Goal: Task Accomplishment & Management: Use online tool/utility

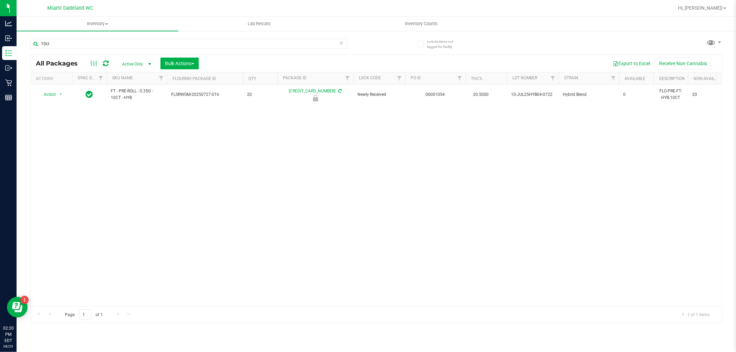
type input "10ct"
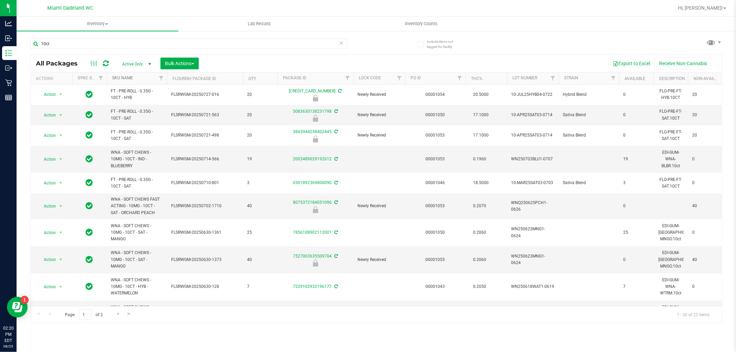
click at [124, 77] on link "SKU Name" at bounding box center [122, 78] width 21 height 5
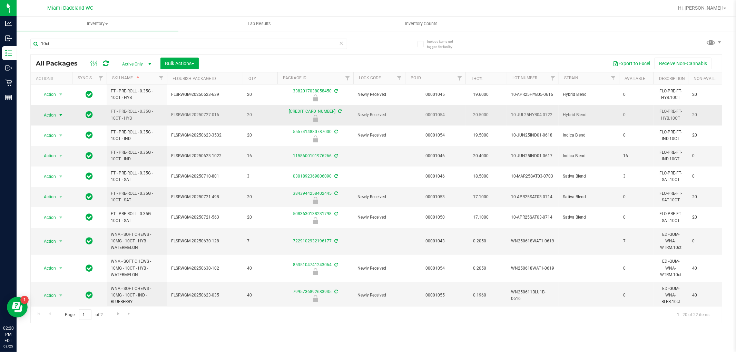
click at [59, 115] on span "select" at bounding box center [61, 115] width 6 height 6
click at [58, 195] on li "Unlock package" at bounding box center [60, 197] width 44 height 10
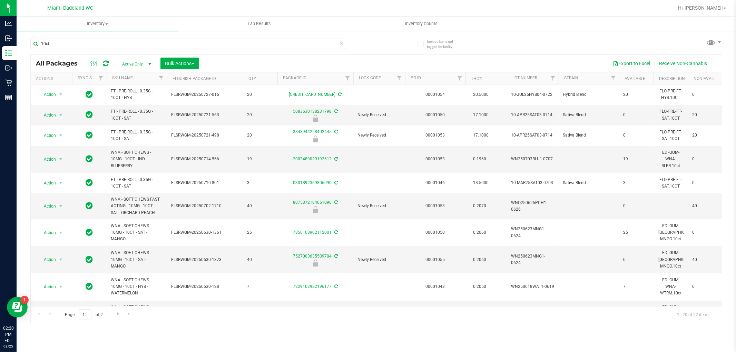
click at [140, 80] on th "SKU Name" at bounding box center [137, 78] width 60 height 12
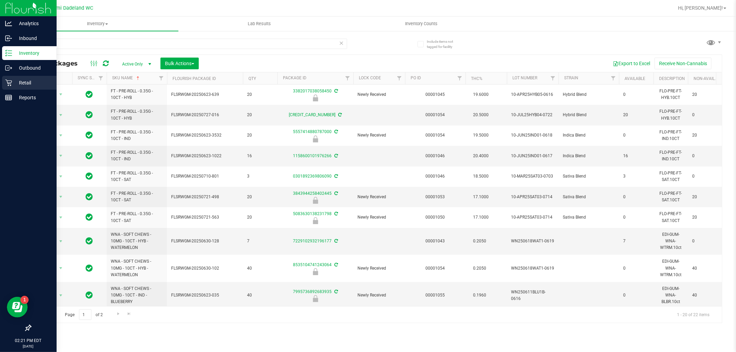
click at [9, 83] on icon at bounding box center [8, 82] width 7 height 7
